Goal: Find contact information: Obtain details needed to contact an individual or organization

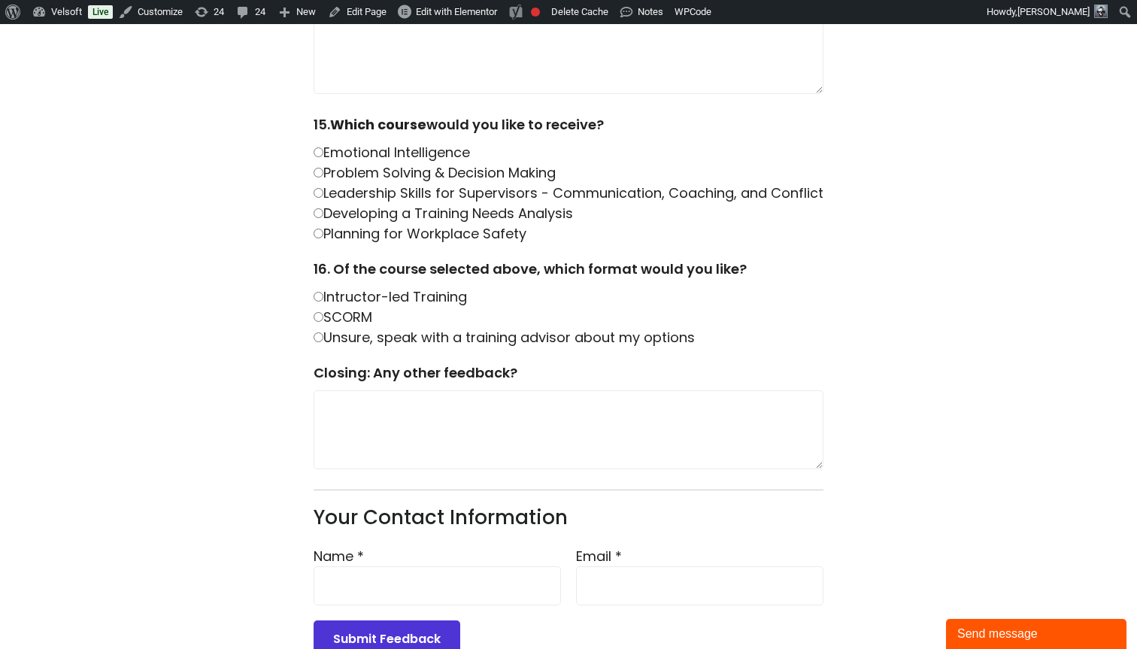
scroll to position [1891, 0]
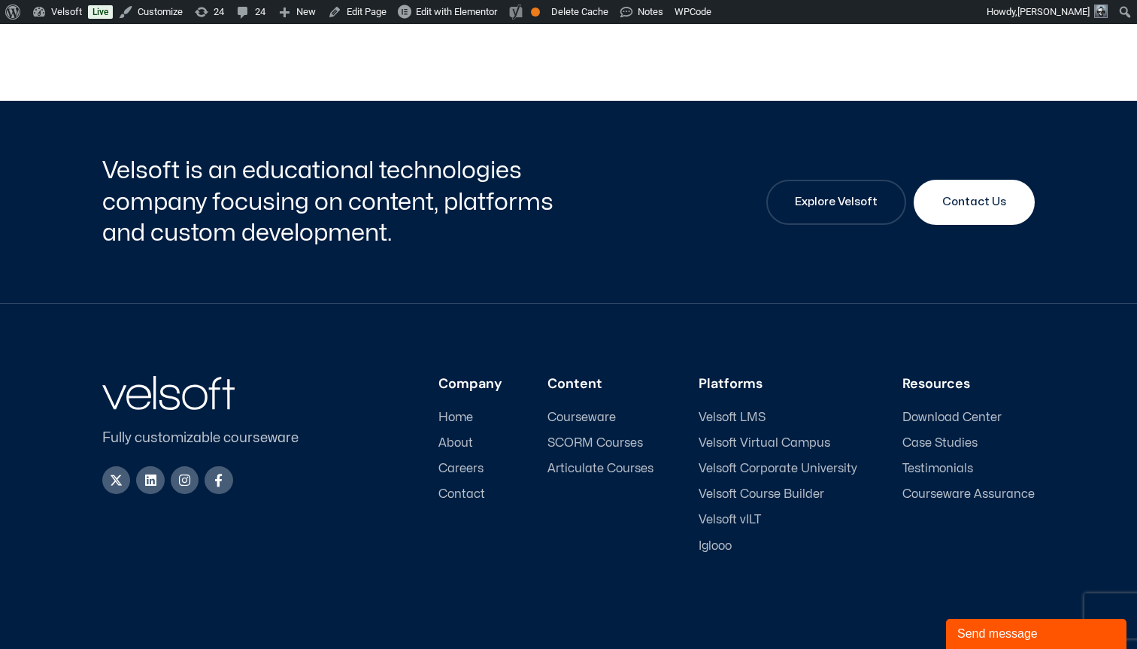
scroll to position [7054, 0]
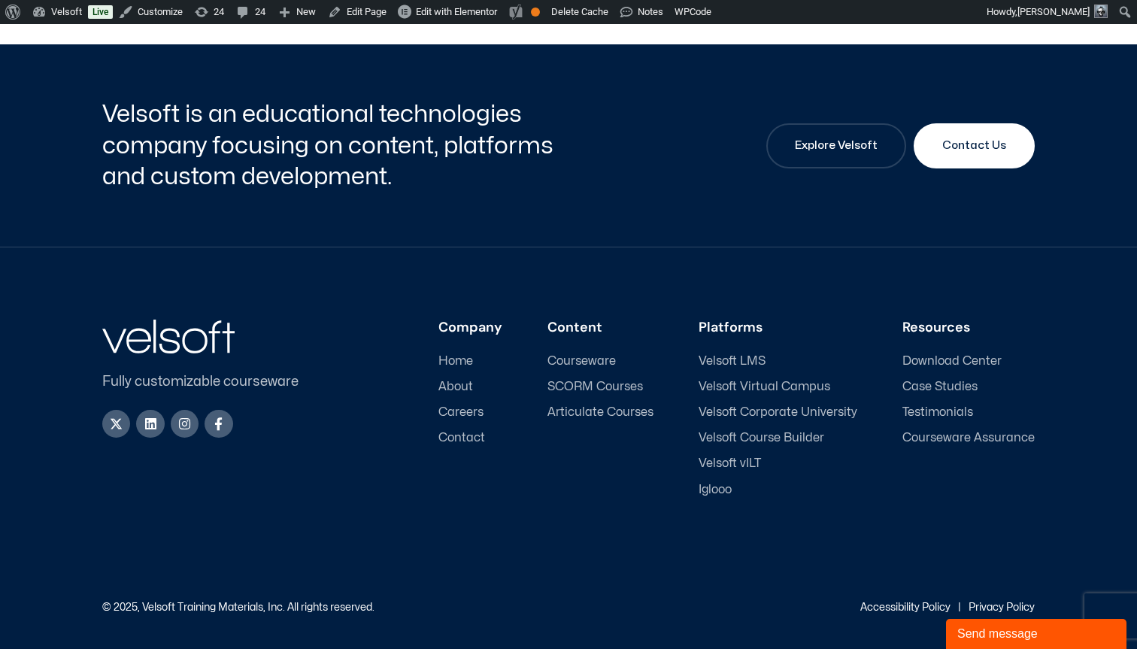
click at [472, 438] on span "Contact" at bounding box center [461, 438] width 47 height 14
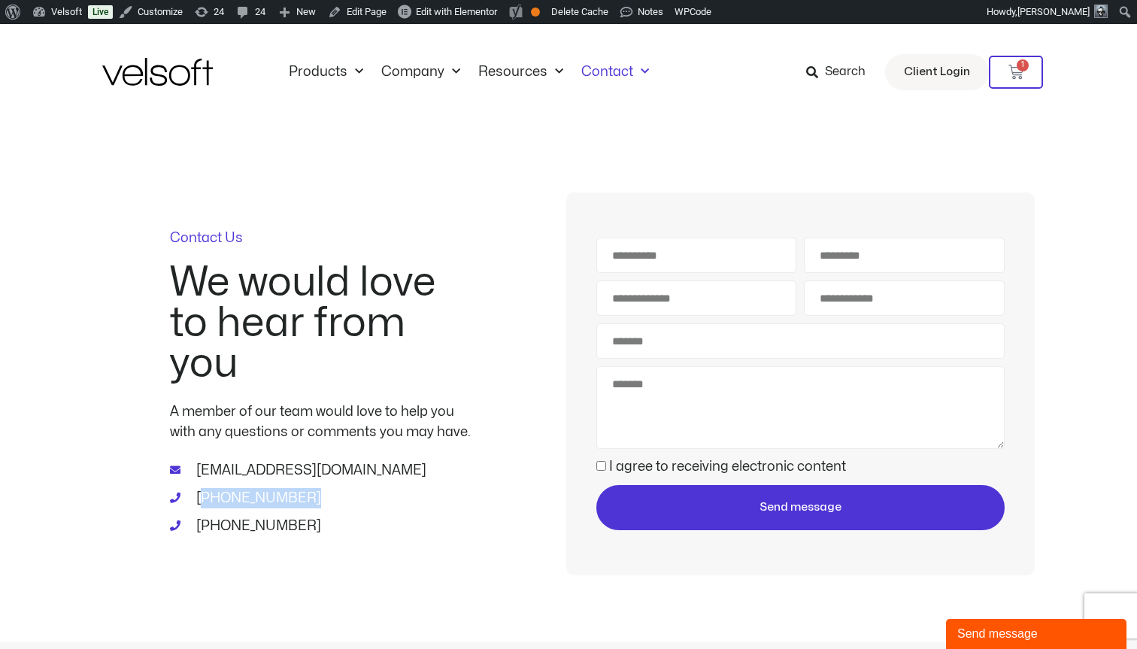
drag, startPoint x: 289, startPoint y: 498, endPoint x: 201, endPoint y: 498, distance: 88.0
click at [201, 498] on span "1-800-730-7115" at bounding box center [256, 498] width 129 height 20
drag, startPoint x: 197, startPoint y: 523, endPoint x: 308, endPoint y: 517, distance: 111.4
click at [308, 517] on li "1-902-755-1884" at bounding box center [320, 526] width 301 height 20
copy span "1-902-755-1884"
